Goal: Communication & Community: Answer question/provide support

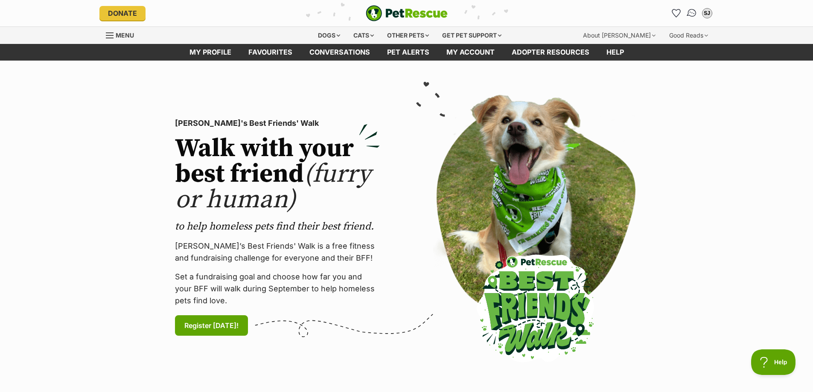
click at [685, 12] on link "Conversations" at bounding box center [691, 12] width 17 height 17
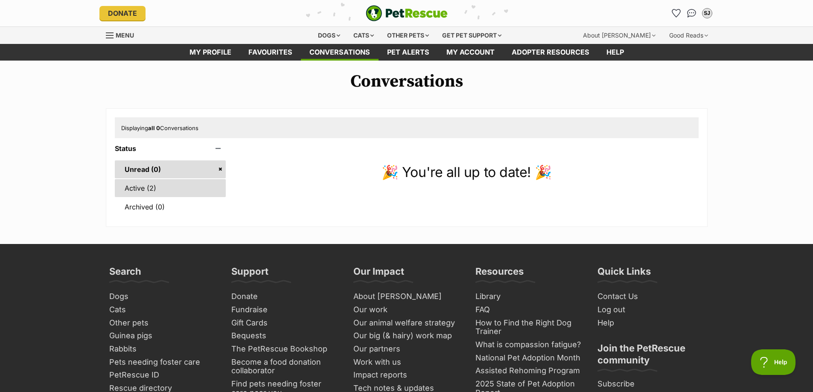
click at [143, 192] on link "Active (2)" at bounding box center [170, 188] width 111 height 18
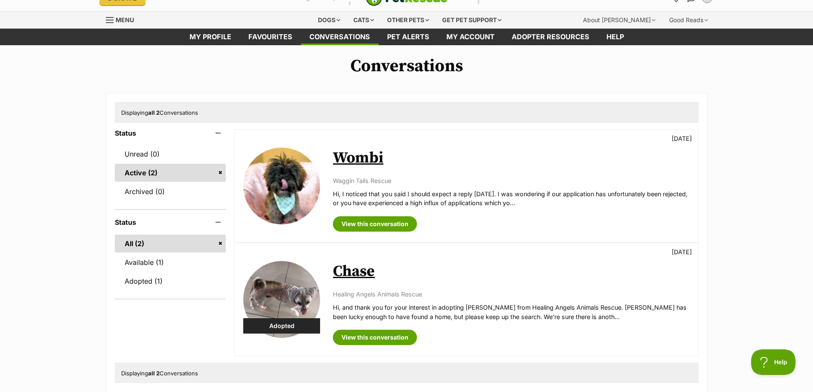
scroll to position [43, 0]
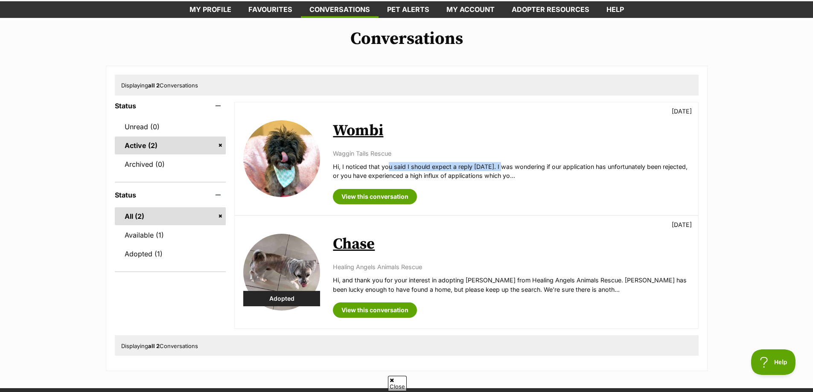
drag, startPoint x: 390, startPoint y: 166, endPoint x: 533, endPoint y: 171, distance: 143.5
click at [527, 170] on p "Hi, I noticed that you said I should expect a reply [DATE]. I was wondering if …" at bounding box center [511, 171] width 356 height 18
click at [575, 172] on p "Hi, I noticed that you said I should expect a reply [DATE]. I was wondering if …" at bounding box center [511, 171] width 356 height 18
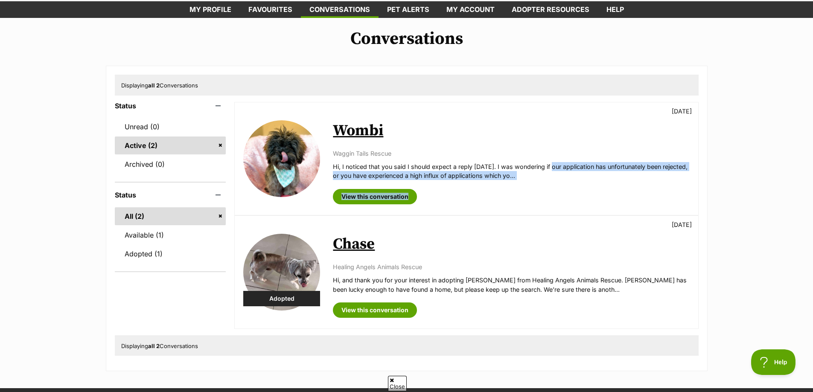
drag, startPoint x: 552, startPoint y: 160, endPoint x: 593, endPoint y: 191, distance: 51.2
click at [594, 192] on div "Wombi [DATE] Waggin Tails Rescue Hi, I noticed that you said I should expect a …" at bounding box center [511, 158] width 356 height 91
click at [575, 169] on p "Hi, I noticed that you said I should expect a reply [DATE]. I was wondering if …" at bounding box center [511, 171] width 356 height 18
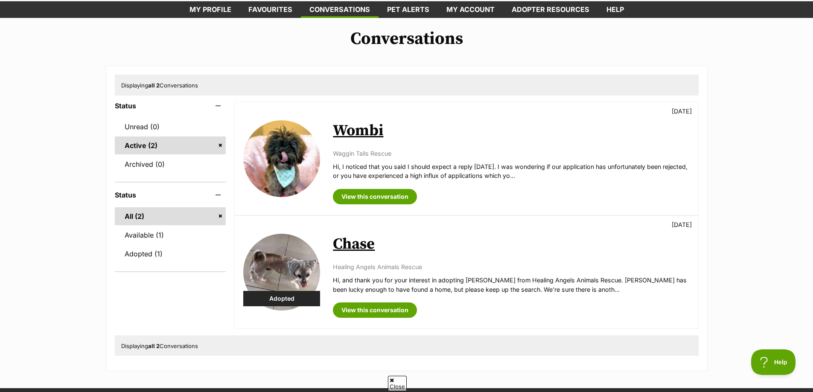
drag, startPoint x: 367, startPoint y: 176, endPoint x: 551, endPoint y: 173, distance: 184.3
click at [551, 173] on p "Hi, I noticed that you said I should expect a reply [DATE]. I was wondering if …" at bounding box center [511, 171] width 356 height 18
click at [551, 174] on p "Hi, I noticed that you said I should expect a reply [DATE]. I was wondering if …" at bounding box center [511, 171] width 356 height 18
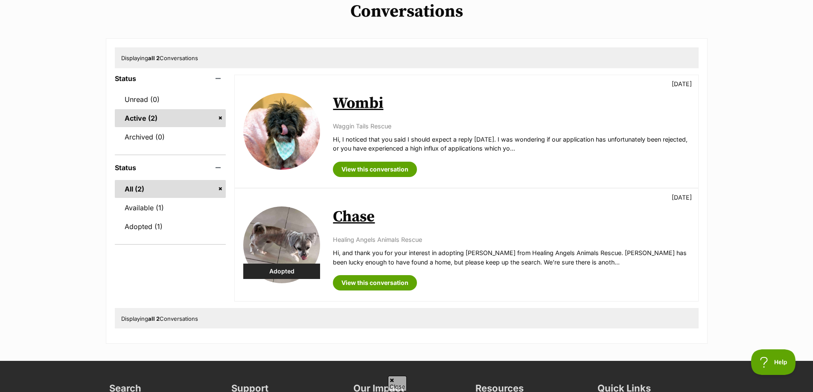
scroll to position [85, 0]
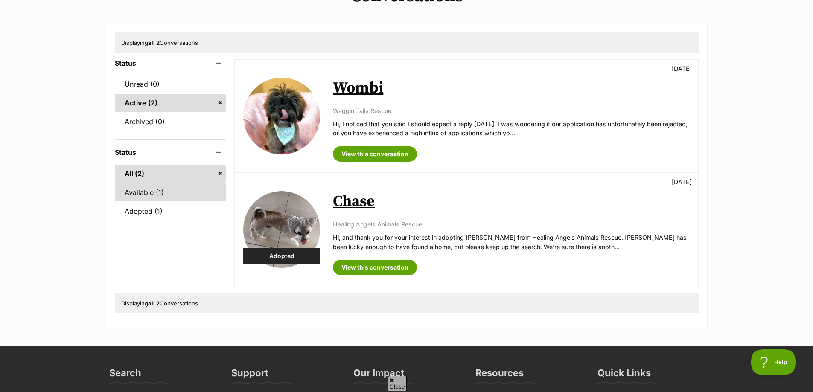
click at [188, 197] on link "Available (1)" at bounding box center [170, 192] width 111 height 18
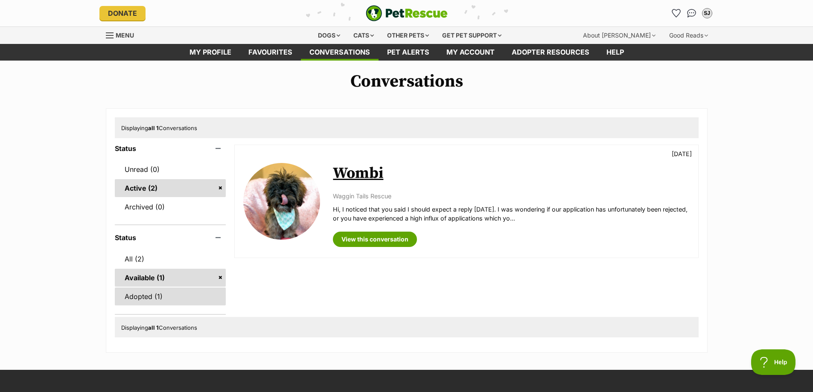
click at [143, 300] on link "Adopted (1)" at bounding box center [170, 297] width 111 height 18
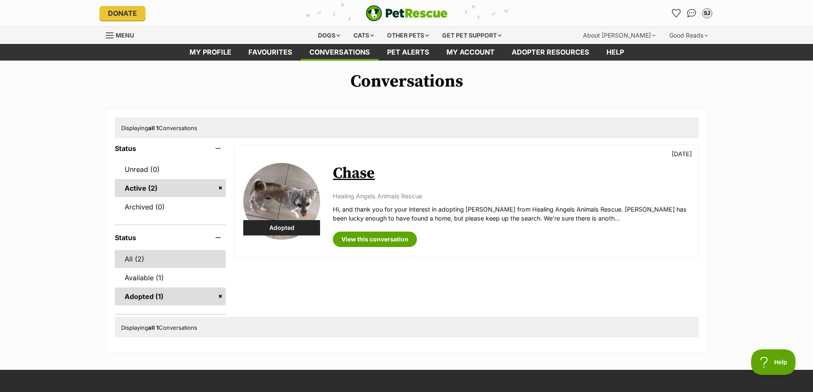
click at [167, 262] on link "All (2)" at bounding box center [170, 259] width 111 height 18
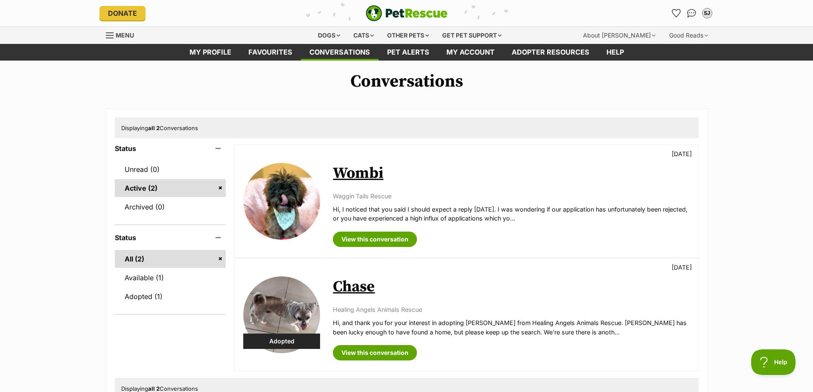
click at [478, 204] on div "Waggin Tails Rescue Hi, I noticed that you said I should expect a reply [DATE].…" at bounding box center [511, 208] width 356 height 32
click at [367, 168] on link "Wombi" at bounding box center [358, 173] width 50 height 19
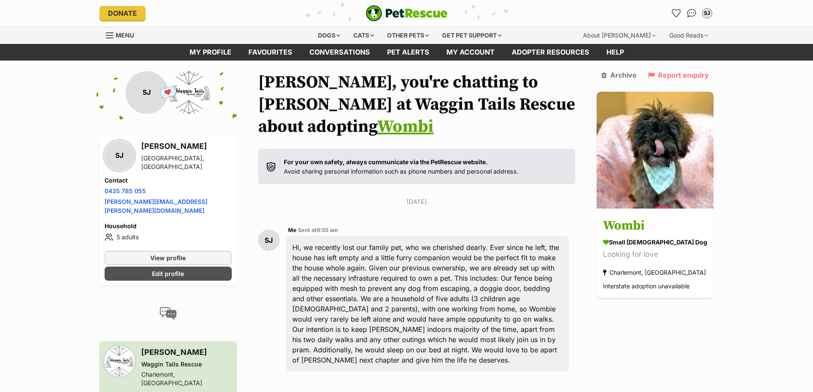
drag, startPoint x: 401, startPoint y: 197, endPoint x: 463, endPoint y: 198, distance: 61.0
click at [463, 198] on p "Sunday, 7 September 2025" at bounding box center [416, 201] width 317 height 9
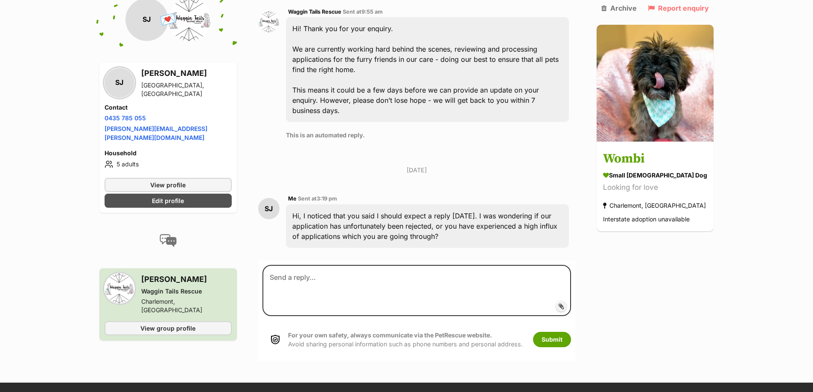
scroll to position [299, 0]
